Goal: Navigation & Orientation: Find specific page/section

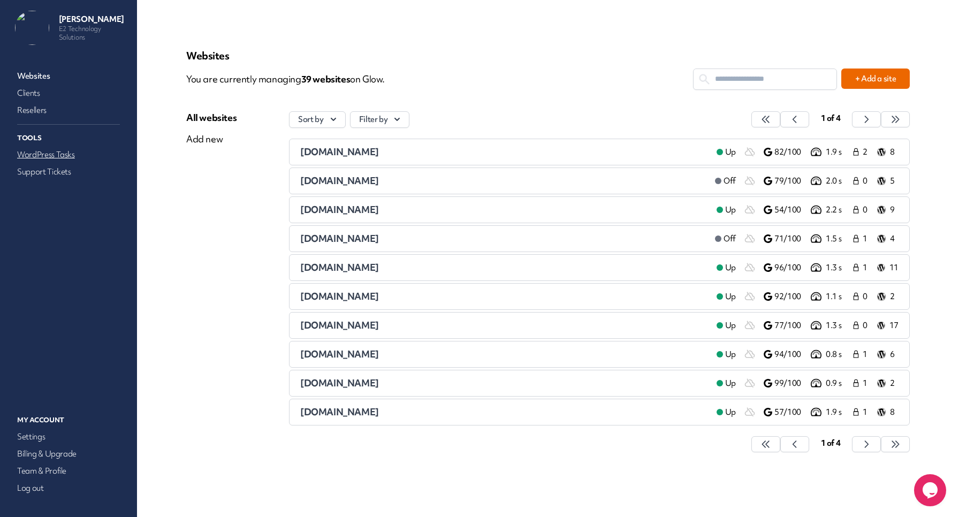
drag, startPoint x: 39, startPoint y: 155, endPoint x: 37, endPoint y: 148, distance: 7.1
click at [39, 155] on link "WordPress Tasks" at bounding box center [68, 154] width 107 height 15
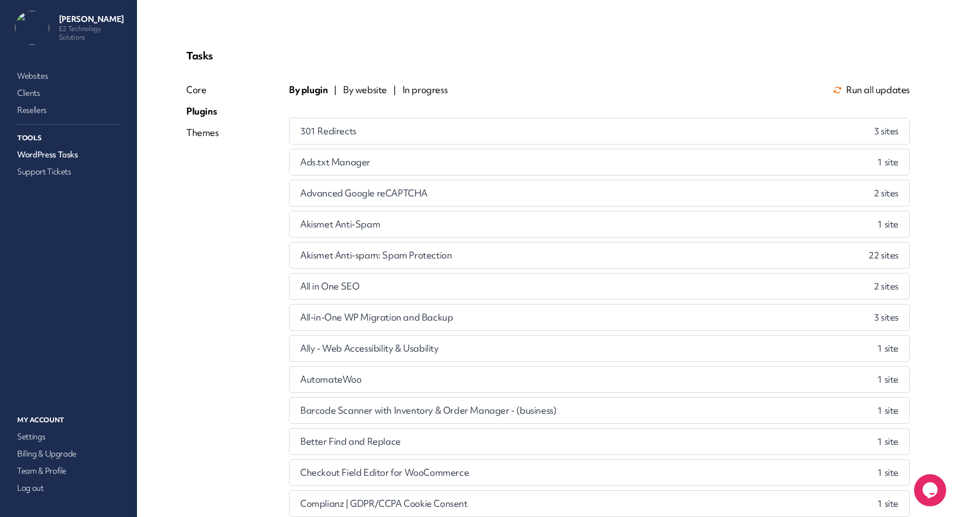
click at [360, 89] on span "By website" at bounding box center [365, 89] width 44 height 13
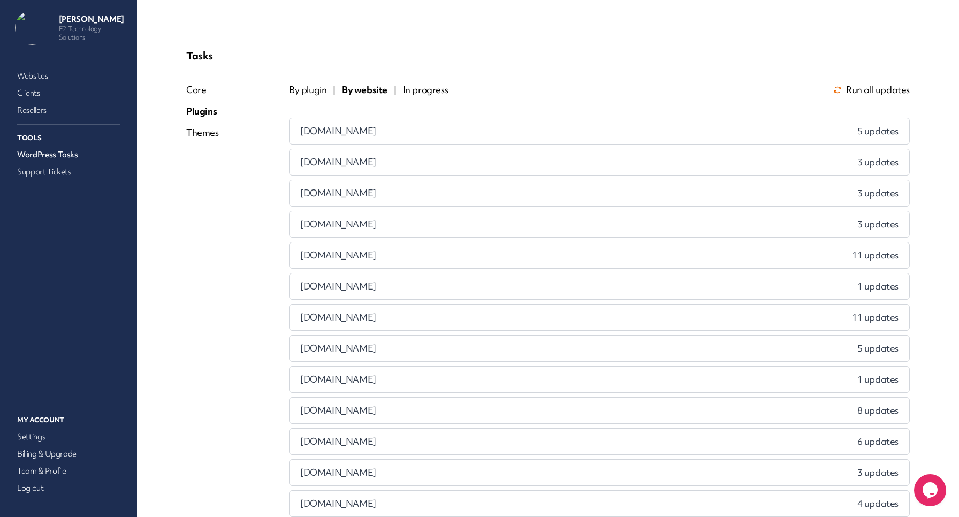
click at [371, 135] on span "[DOMAIN_NAME]" at bounding box center [338, 131] width 76 height 13
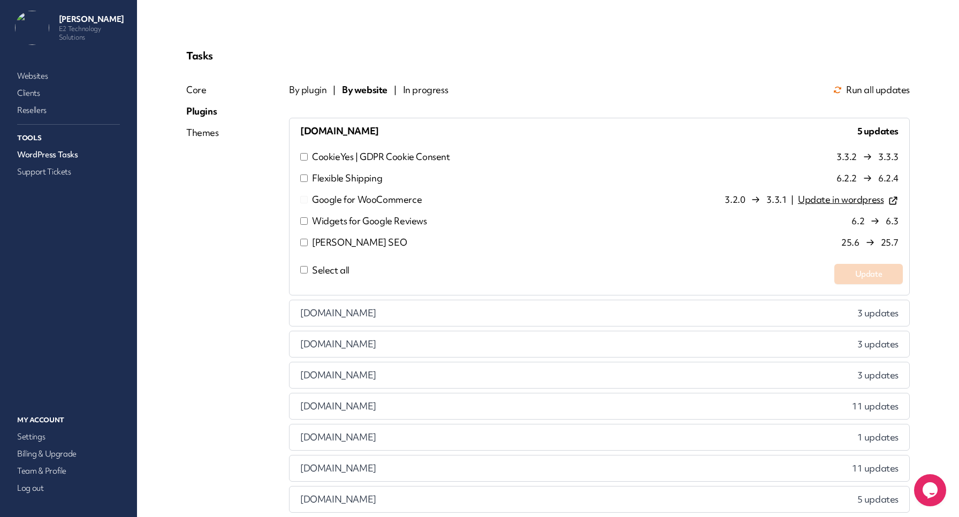
click at [425, 125] on div "[DOMAIN_NAME] 5 updates" at bounding box center [600, 131] width 620 height 26
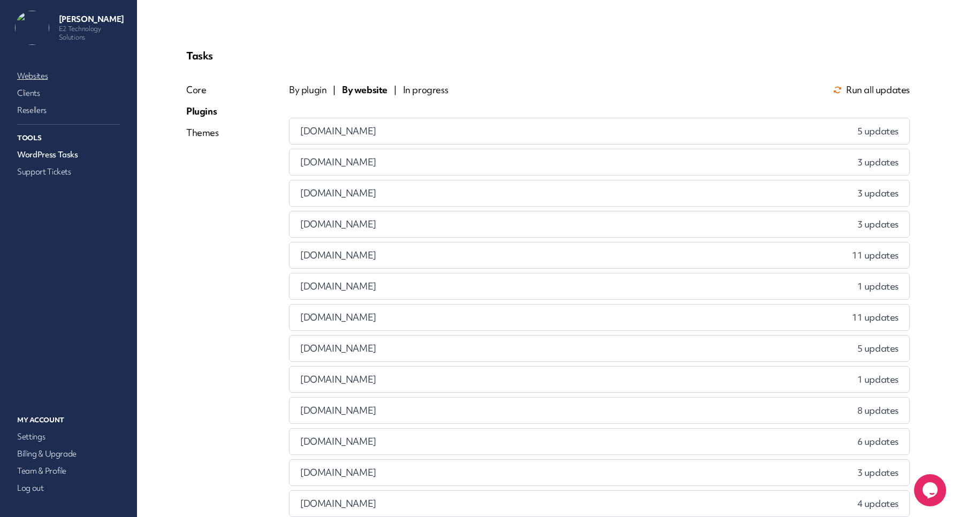
click at [39, 71] on link "Websites" at bounding box center [68, 76] width 107 height 15
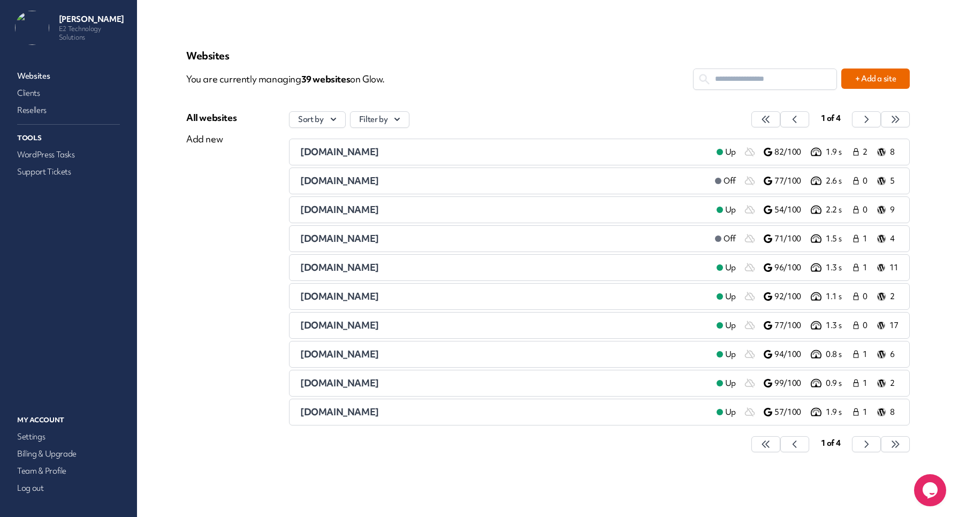
click at [760, 82] on input "text" at bounding box center [765, 79] width 143 height 20
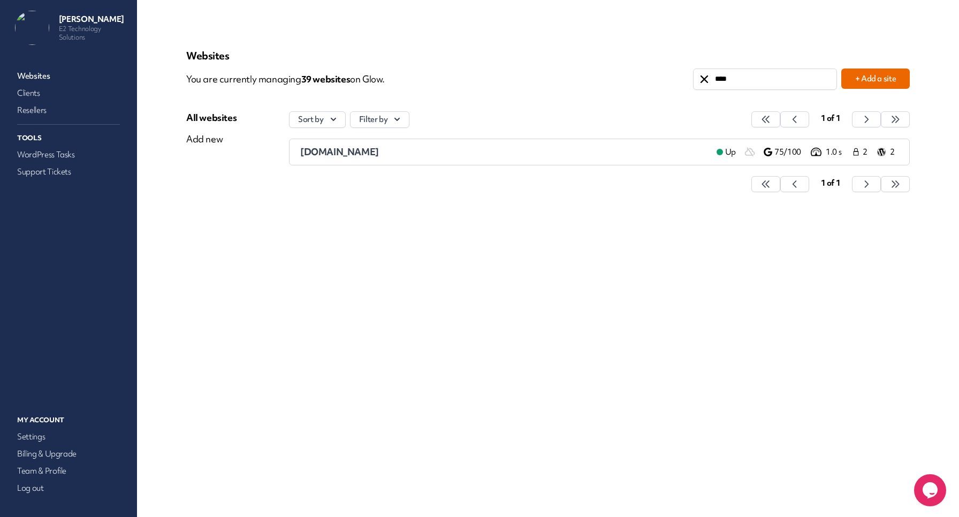
type input "****"
